Goal: Information Seeking & Learning: Learn about a topic

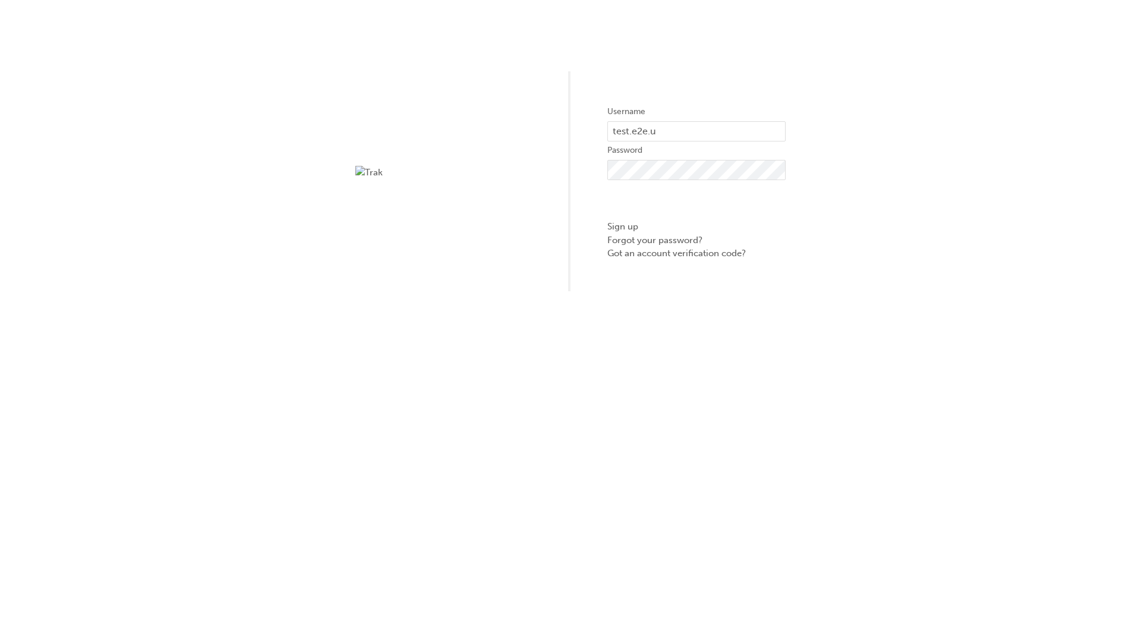
type input "test.e2e.user14"
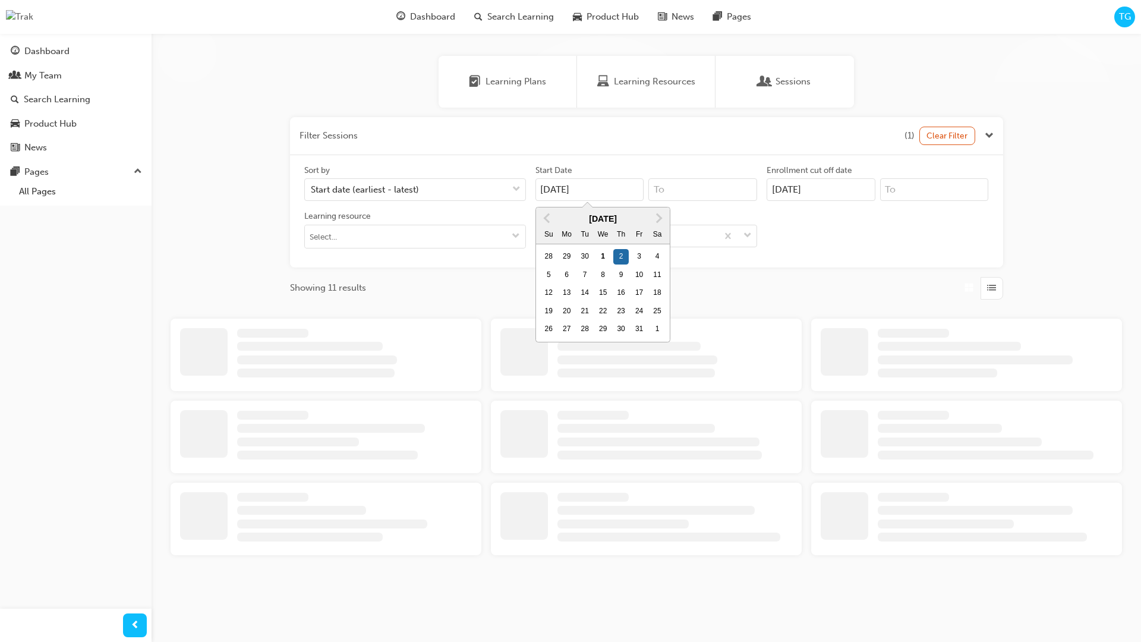
type input "[DATE]"
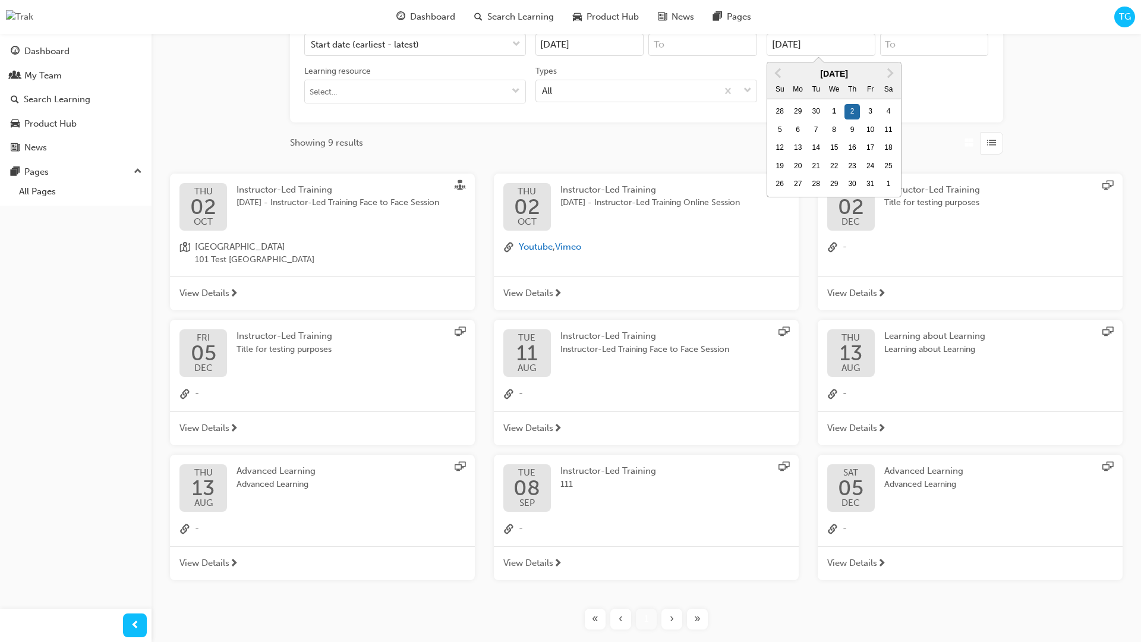
type input "[DATE]"
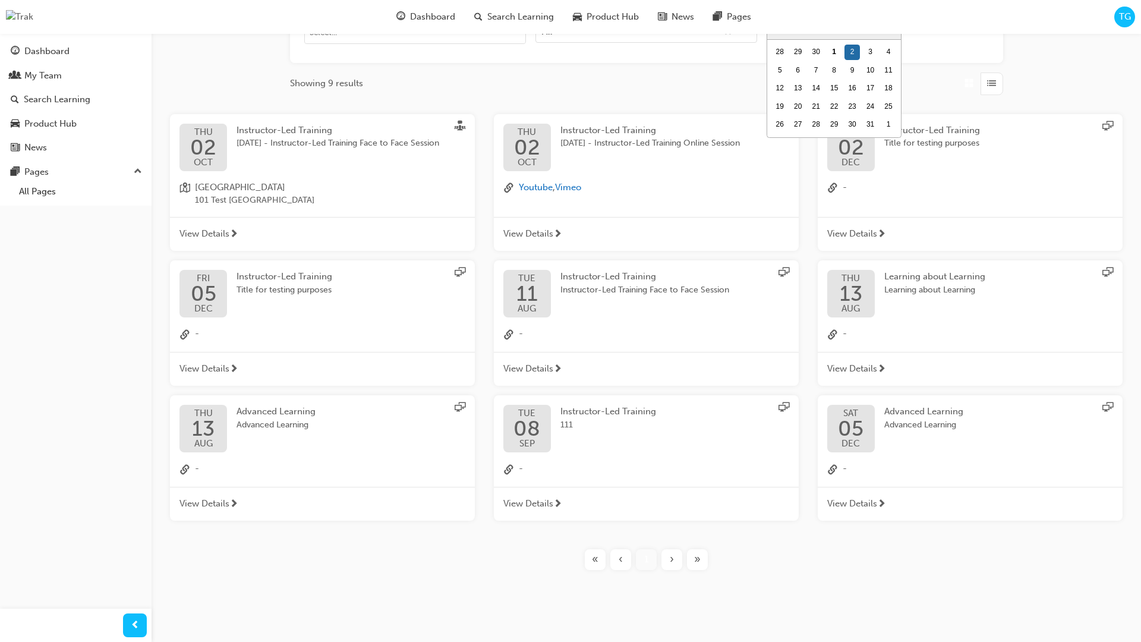
click at [543, 36] on input "Types All" at bounding box center [542, 31] width 1 height 10
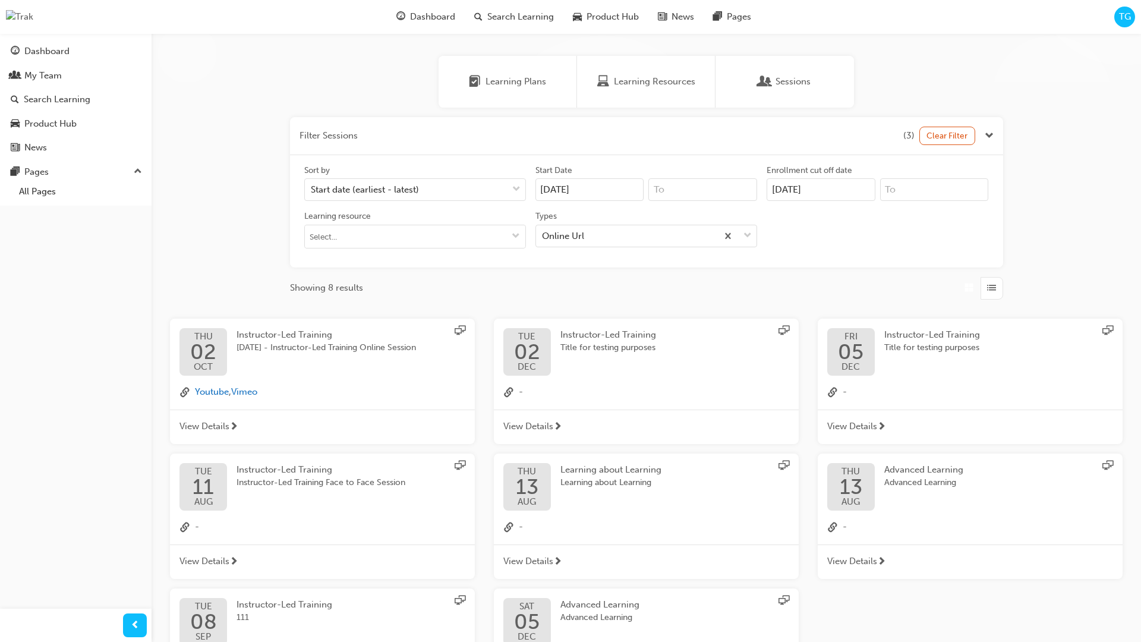
scroll to position [268, 0]
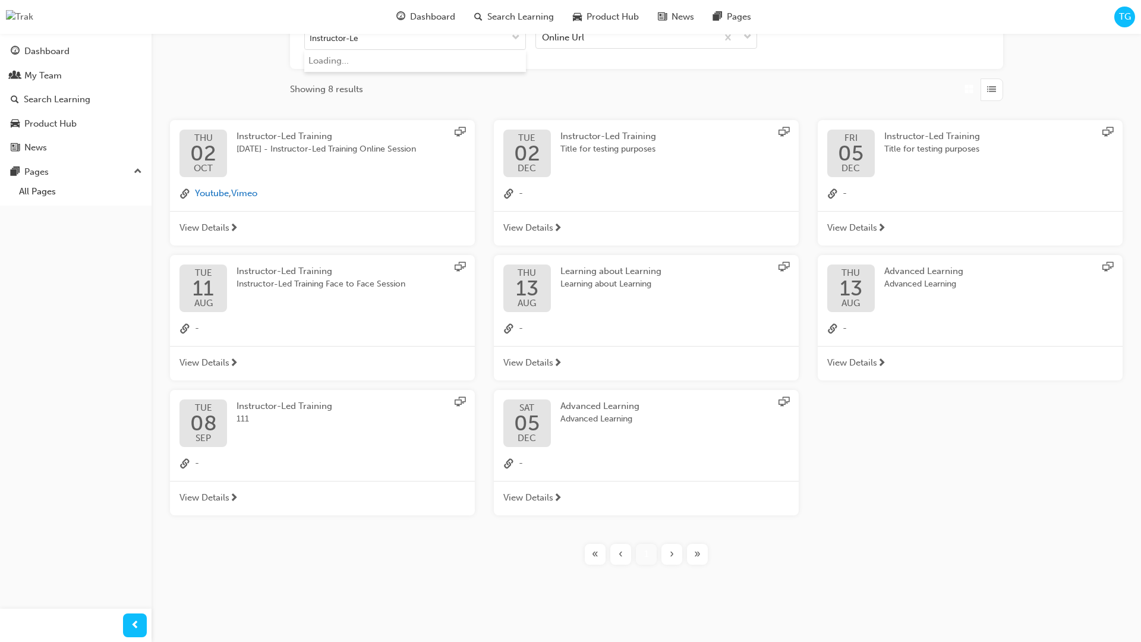
type input "Instructor-Led"
